Goal: Task Accomplishment & Management: Manage account settings

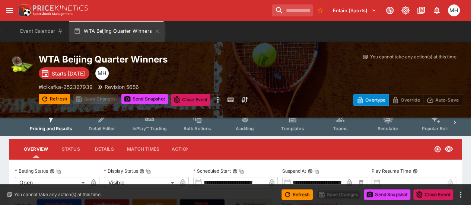
scroll to position [136, 0]
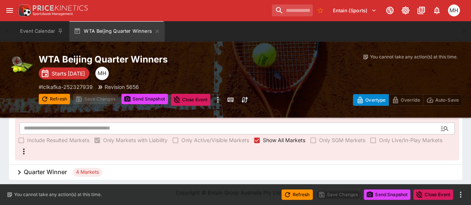
click at [53, 172] on h6 "Quarter Winner" at bounding box center [45, 172] width 43 height 8
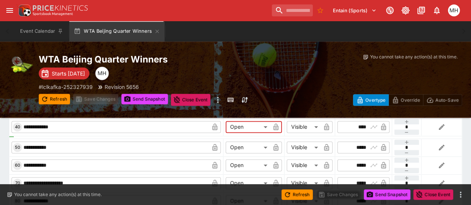
scroll to position [478, 0]
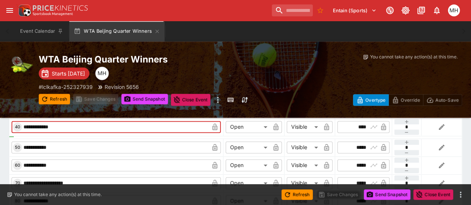
drag, startPoint x: 257, startPoint y: 124, endPoint x: 161, endPoint y: 123, distance: 96.1
click at [161, 123] on input "**********" at bounding box center [115, 127] width 187 height 12
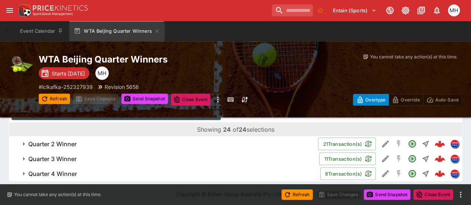
scroll to position [868, 0]
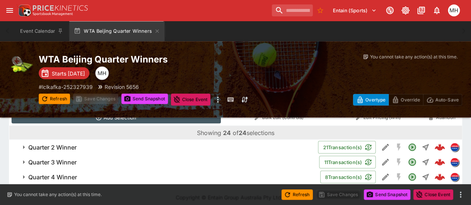
click at [130, 180] on button "Quarter 4 Winner" at bounding box center [165, 177] width 312 height 15
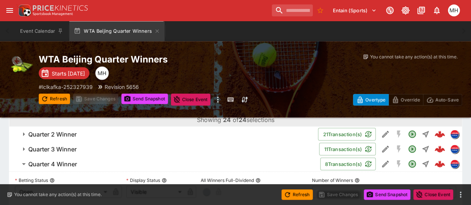
scroll to position [881, 0]
click at [80, 152] on button "Quarter 3 Winner" at bounding box center [164, 149] width 310 height 15
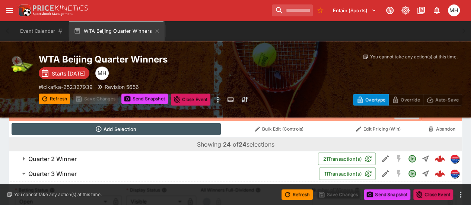
scroll to position [846, 0]
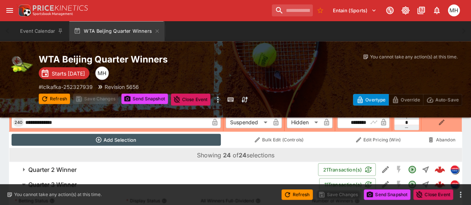
click at [76, 166] on h6 "Quarter 2 Winner" at bounding box center [52, 170] width 48 height 8
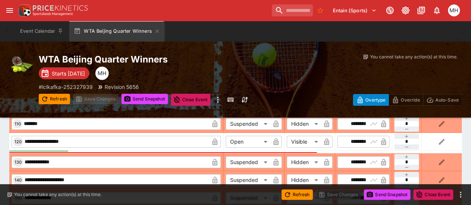
scroll to position [2763, 0]
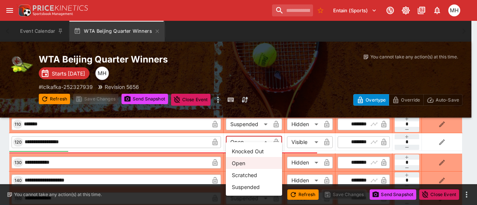
click at [243, 184] on li "Suspended" at bounding box center [254, 187] width 56 height 12
type input "*********"
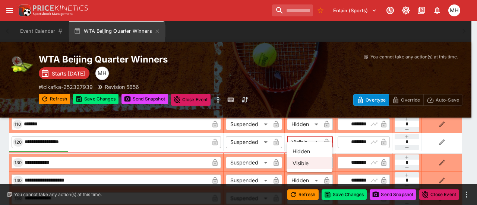
click at [302, 149] on li "Hidden" at bounding box center [310, 151] width 46 height 12
type input "******"
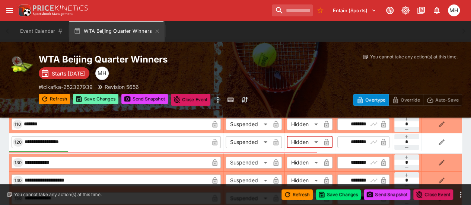
click at [94, 99] on button "Save Changes" at bounding box center [95, 99] width 45 height 10
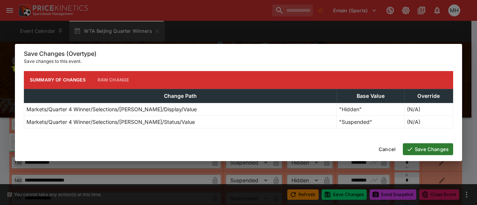
click at [416, 146] on button "Save Changes" at bounding box center [428, 149] width 50 height 12
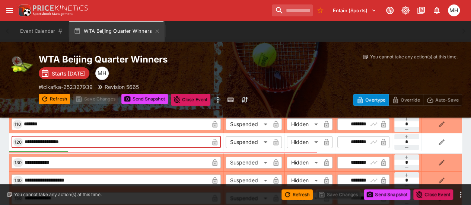
drag, startPoint x: 96, startPoint y: 136, endPoint x: 0, endPoint y: 137, distance: 95.8
